Goal: Information Seeking & Learning: Learn about a topic

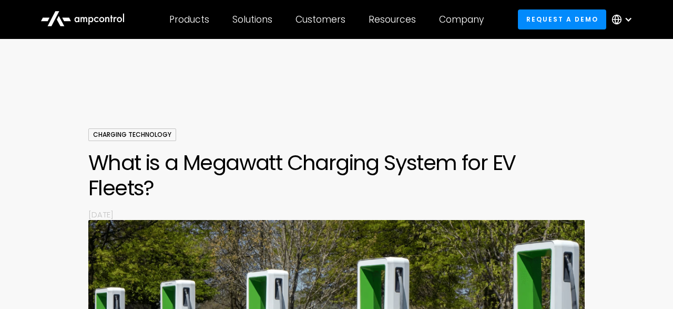
scroll to position [760, 0]
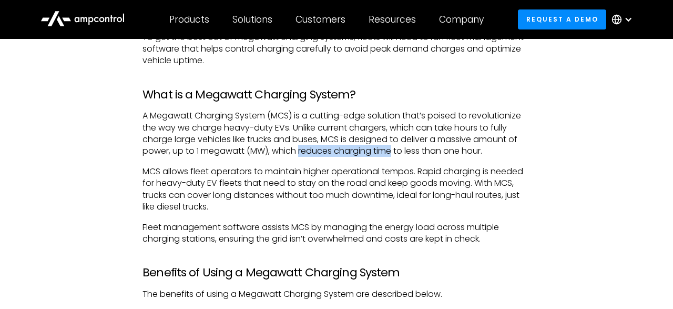
drag, startPoint x: 301, startPoint y: 155, endPoint x: 396, endPoint y: 155, distance: 94.7
click at [396, 155] on p "A Megawatt Charging System (MCS) is a cutting-edge solution that’s poised to re…" at bounding box center [337, 133] width 388 height 47
copy p "reduces charging time"
click at [278, 147] on p "A Megawatt Charging System (MCS) is a cutting-edge solution that’s poised to re…" at bounding box center [337, 133] width 388 height 47
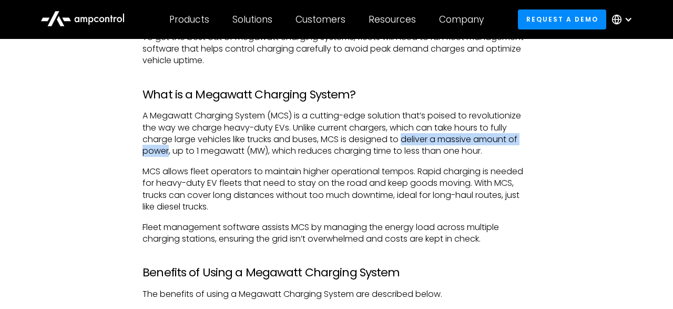
drag, startPoint x: 408, startPoint y: 140, endPoint x: 169, endPoint y: 154, distance: 238.7
click at [169, 154] on p "A Megawatt Charging System (MCS) is a cutting-edge solution that’s poised to re…" at bounding box center [337, 133] width 388 height 47
copy p "deliver a massive amount of power"
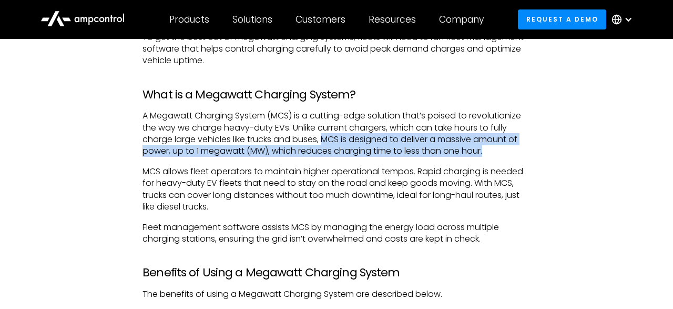
drag, startPoint x: 328, startPoint y: 140, endPoint x: 499, endPoint y: 156, distance: 171.7
click at [499, 156] on p "A Megawatt Charging System (MCS) is a cutting-edge solution that’s poised to re…" at bounding box center [337, 133] width 388 height 47
click at [454, 154] on p "A Megawatt Charging System (MCS) is a cutting-edge solution that’s poised to re…" at bounding box center [337, 133] width 388 height 47
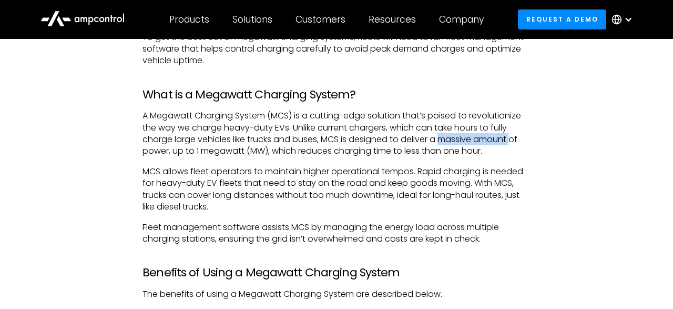
drag, startPoint x: 446, startPoint y: 142, endPoint x: 519, endPoint y: 139, distance: 73.2
click at [519, 139] on p "A Megawatt Charging System (MCS) is a cutting-edge solution that’s poised to re…" at bounding box center [337, 133] width 388 height 47
copy p "massive amount"
drag, startPoint x: 406, startPoint y: 139, endPoint x: 435, endPoint y: 140, distance: 29.0
click at [435, 140] on p "A Megawatt Charging System (MCS) is a cutting-edge solution that’s poised to re…" at bounding box center [337, 133] width 388 height 47
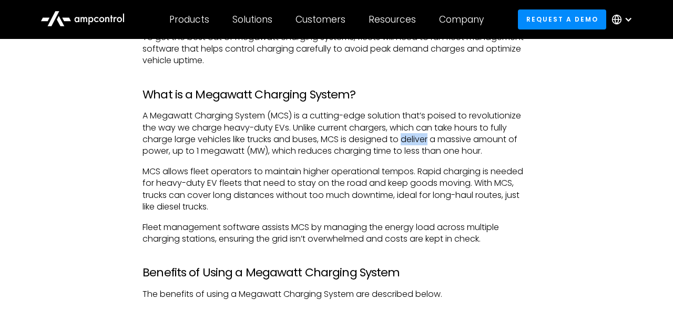
copy p "deliver"
drag, startPoint x: 487, startPoint y: 181, endPoint x: 495, endPoint y: 210, distance: 29.6
click at [495, 210] on p "MCS allows fleet operators to maintain higher operational tempos. Rapid chargin…" at bounding box center [337, 189] width 388 height 47
copy p "h MCS, trucks can cover long distances without too much downtime, ideal for lon…"
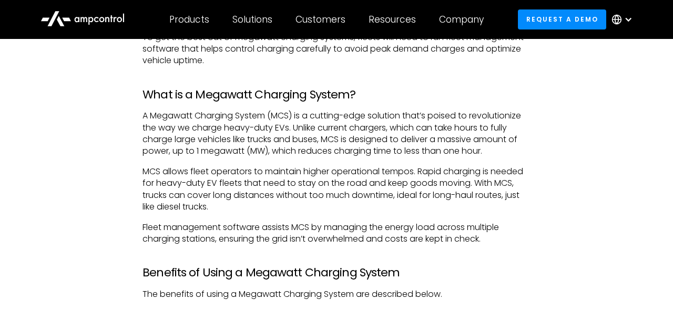
click at [391, 268] on h3 "Benefits of Using a Megawatt Charging System" at bounding box center [337, 273] width 388 height 14
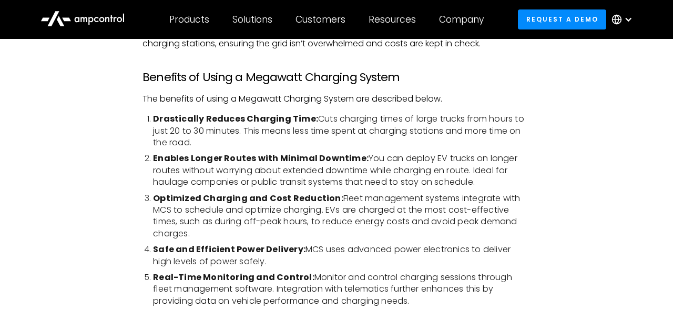
scroll to position [960, 0]
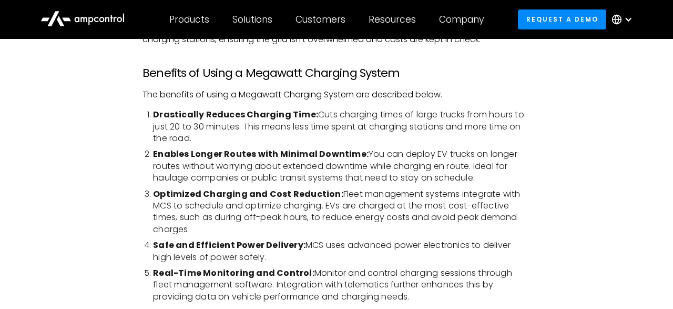
click at [376, 258] on li "Safe and Efficient Power Delivery: MCS uses advanced power electronics to deliv…" at bounding box center [342, 251] width 378 height 24
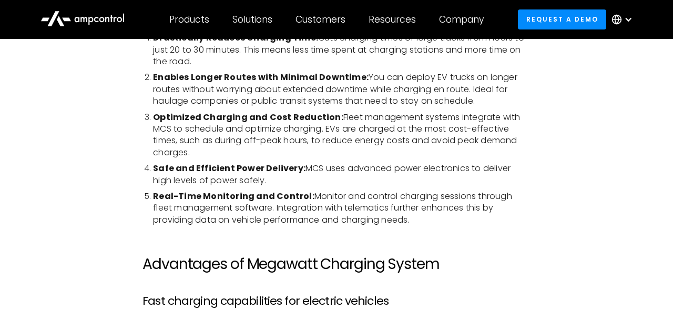
scroll to position [1033, 0]
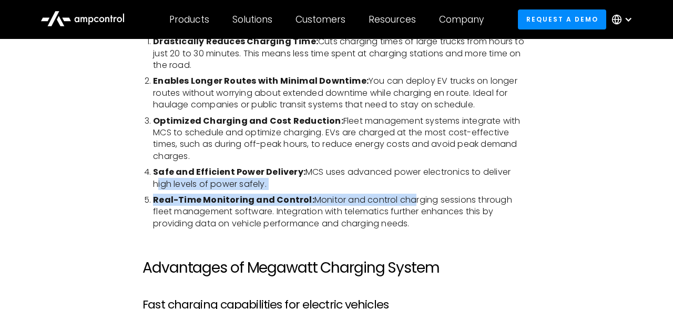
drag, startPoint x: 512, startPoint y: 170, endPoint x: 408, endPoint y: 194, distance: 106.4
click at [408, 194] on ol "Drastically Reduces Charging Time: Cuts charging times of large trucks from hou…" at bounding box center [337, 133] width 388 height 194
click at [408, 194] on li "Real-Time Monitoring and Control: Monitor and control charging sessions through…" at bounding box center [342, 211] width 378 height 35
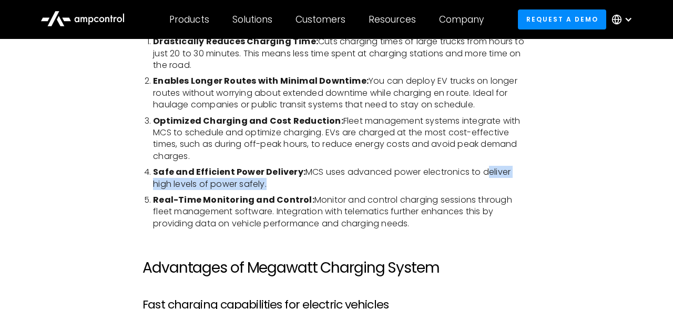
drag, startPoint x: 483, startPoint y: 173, endPoint x: 244, endPoint y: 186, distance: 240.2
click at [244, 186] on li "Safe and Efficient Power Delivery: MCS uses advanced power electronics to deliv…" at bounding box center [342, 178] width 378 height 24
copy li "deliver high levels of power safely"
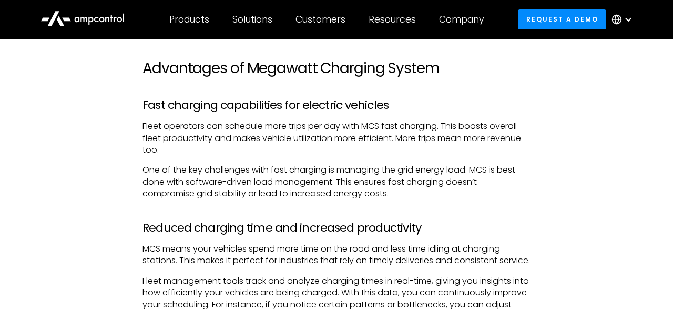
scroll to position [1252, 0]
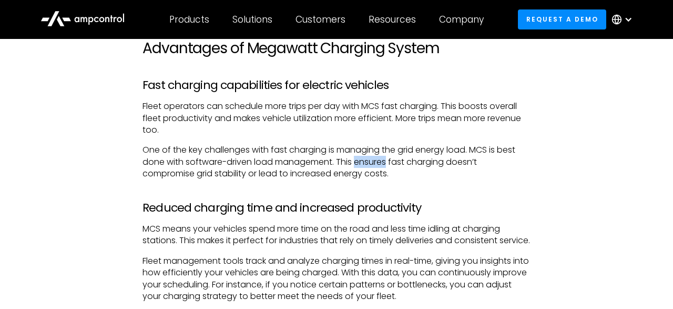
drag, startPoint x: 358, startPoint y: 162, endPoint x: 387, endPoint y: 161, distance: 28.9
click at [387, 161] on p "One of the key challenges with fast charging is managing the grid energy load. …" at bounding box center [337, 161] width 388 height 35
copy p "ensures"
click at [494, 164] on p "One of the key challenges with fast charging is managing the grid energy load. …" at bounding box center [337, 161] width 388 height 35
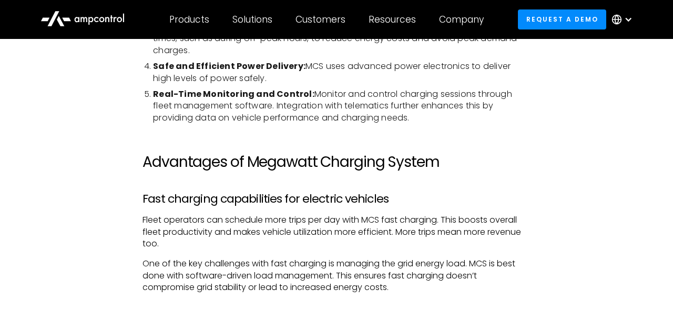
scroll to position [1143, 0]
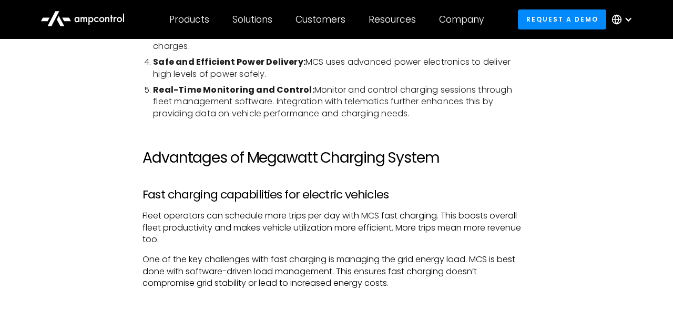
click at [441, 271] on p "One of the key challenges with fast charging is managing the grid energy load. …" at bounding box center [337, 271] width 388 height 35
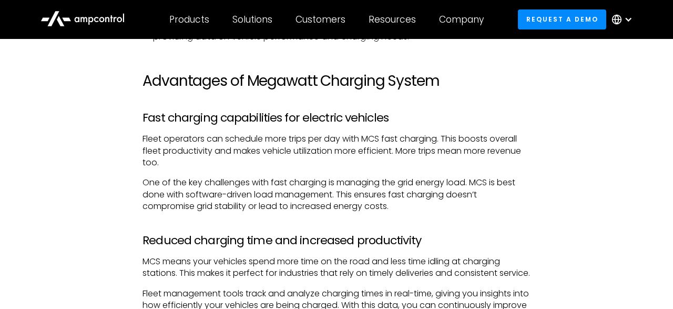
scroll to position [1224, 0]
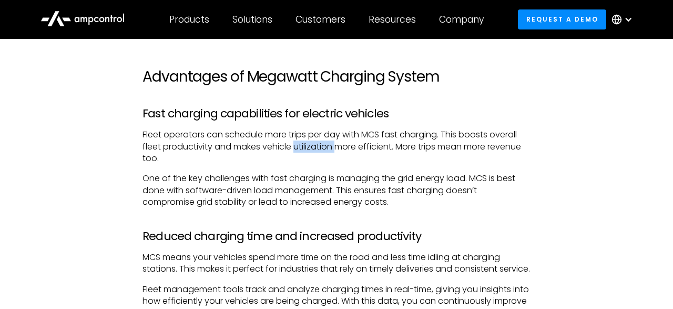
drag, startPoint x: 297, startPoint y: 146, endPoint x: 336, endPoint y: 147, distance: 39.0
click at [336, 147] on p "Fleet operators can schedule more trips per day with MCS fast charging. This bo…" at bounding box center [337, 146] width 388 height 35
copy p "utilization"
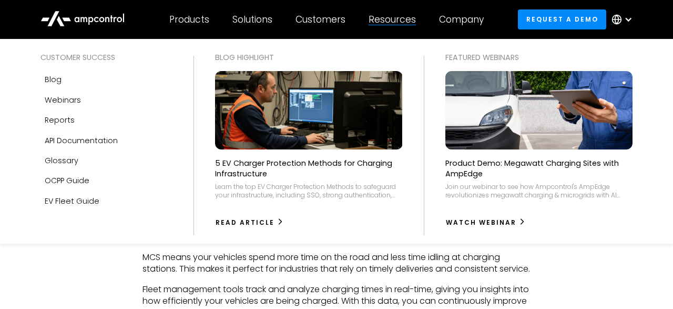
click at [405, 187] on div "Blog Highlight 5 EV Charger Protection Methods for Charging Infrastructure Lear…" at bounding box center [309, 141] width 208 height 179
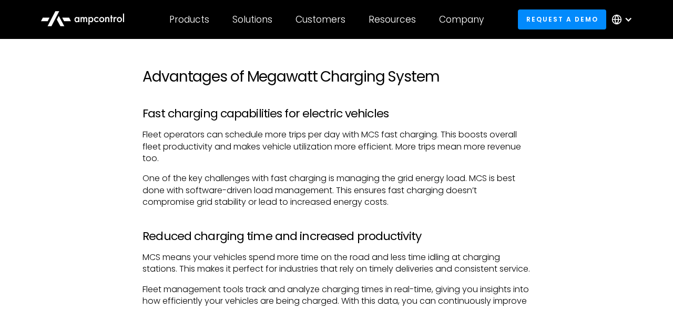
click at [386, 264] on p "MCS means your vehicles spend more time on the road and less time idling at cha…" at bounding box center [337, 263] width 388 height 24
click at [419, 144] on p "Fleet operators can schedule more trips per day with MCS fast charging. This bo…" at bounding box center [337, 146] width 388 height 35
click at [498, 185] on p "One of the key challenges with fast charging is managing the grid energy load. …" at bounding box center [337, 190] width 388 height 35
drag, startPoint x: 493, startPoint y: 147, endPoint x: 527, endPoint y: 149, distance: 34.2
click at [527, 149] on p "Fleet operators can schedule more trips per day with MCS fast charging. This bo…" at bounding box center [337, 146] width 388 height 35
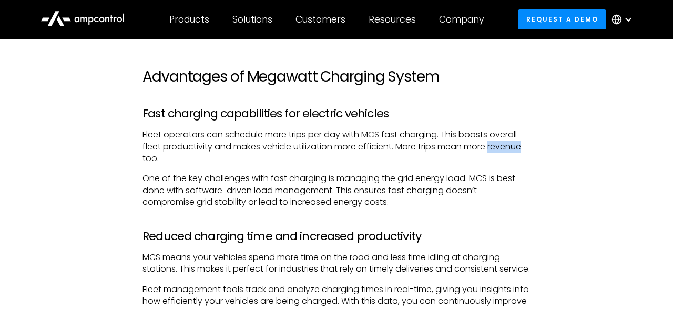
copy p "revenue"
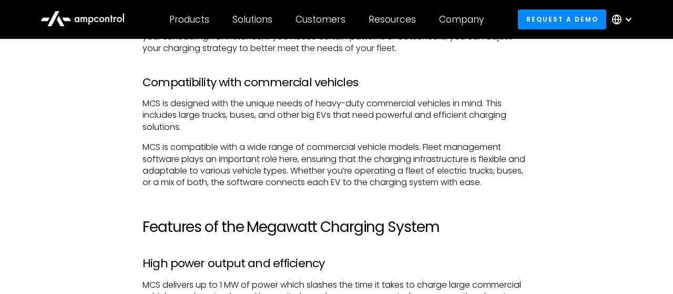
scroll to position [1512, 0]
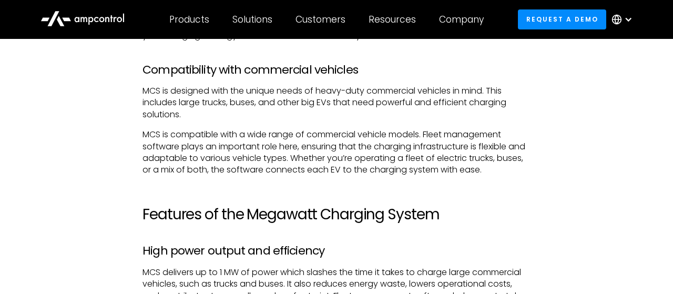
click at [380, 115] on p "MCS is designed with the unique needs of heavy-duty commercial vehicles in mind…" at bounding box center [337, 102] width 388 height 35
drag, startPoint x: 380, startPoint y: 115, endPoint x: 504, endPoint y: 113, distance: 124.2
click at [504, 113] on p "MCS is designed with the unique needs of heavy-duty commercial vehicles in mind…" at bounding box center [337, 102] width 388 height 35
click at [405, 153] on p "MCS is compatible with a wide range of commercial vehicle models. Fleet managem…" at bounding box center [337, 152] width 388 height 47
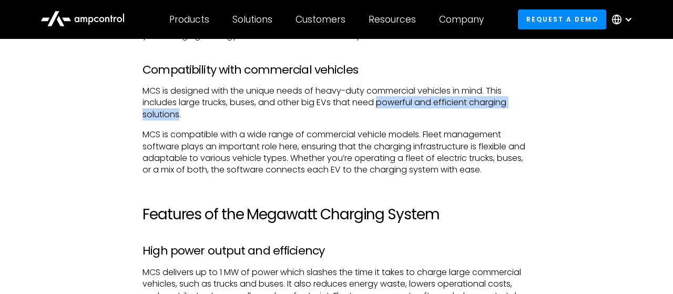
drag, startPoint x: 380, startPoint y: 112, endPoint x: 180, endPoint y: 127, distance: 200.5
click at [180, 120] on p "MCS is designed with the unique needs of heavy-duty commercial vehicles in mind…" at bounding box center [337, 102] width 388 height 35
copy p "powerful and efficient charging solutions"
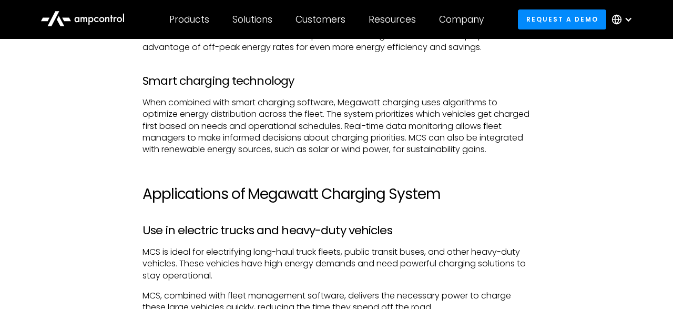
scroll to position [1777, 0]
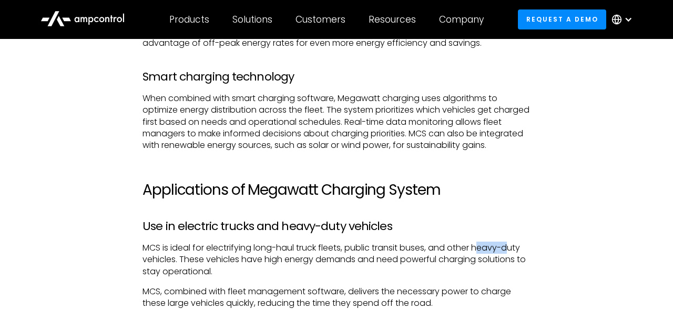
drag, startPoint x: 481, startPoint y: 268, endPoint x: 512, endPoint y: 275, distance: 31.3
click at [512, 275] on p "MCS is ideal for electrifying long-haul truck fleets, public transit buses, and…" at bounding box center [337, 259] width 388 height 35
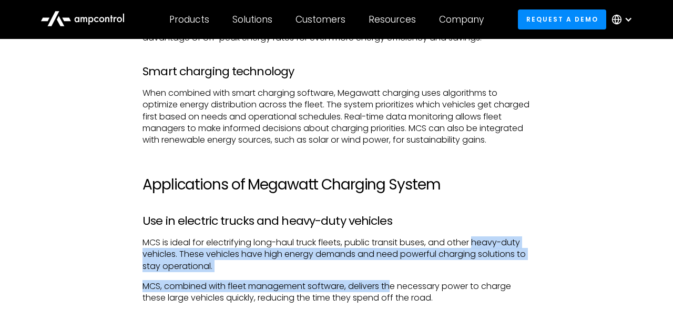
scroll to position [1791, 0]
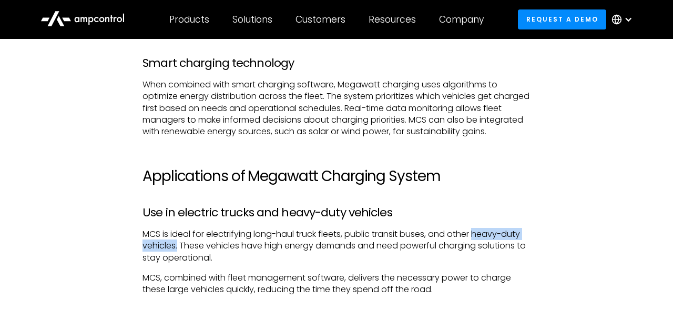
drag, startPoint x: 479, startPoint y: 267, endPoint x: 177, endPoint y: 267, distance: 301.4
click at [177, 264] on p "MCS is ideal for electrifying long-haul truck fleets, public transit buses, and…" at bounding box center [337, 245] width 388 height 35
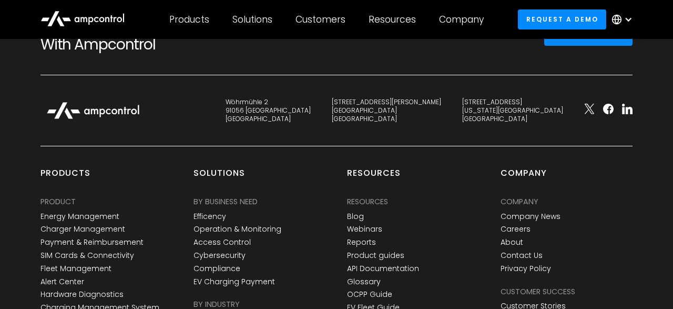
scroll to position [3013, 0]
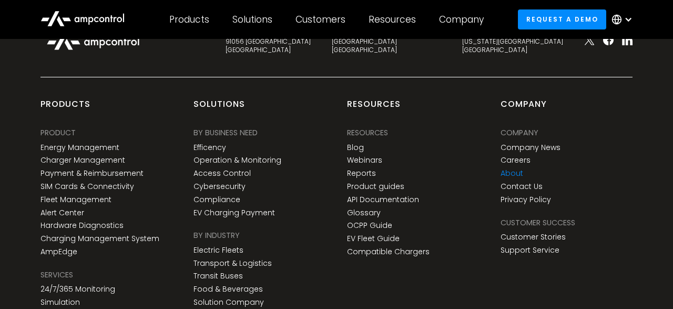
click at [516, 178] on link "About" at bounding box center [512, 173] width 23 height 9
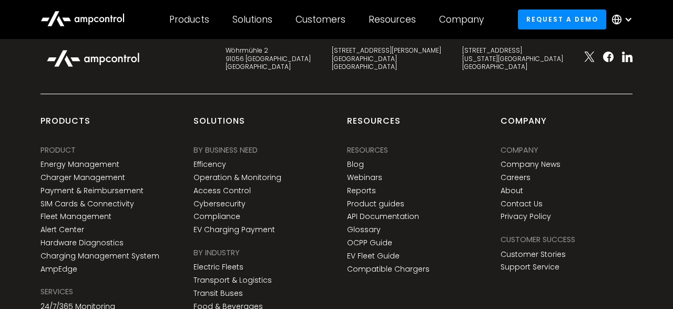
scroll to position [3934, 0]
